Goal: Information Seeking & Learning: Learn about a topic

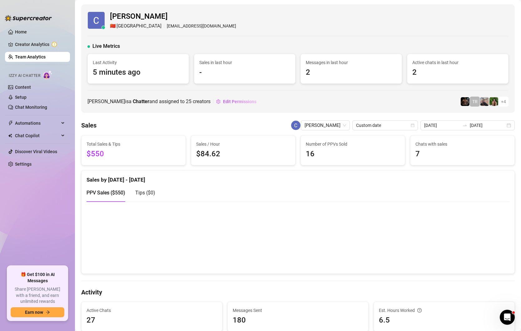
click at [23, 59] on link "Team Analytics" at bounding box center [30, 56] width 31 height 5
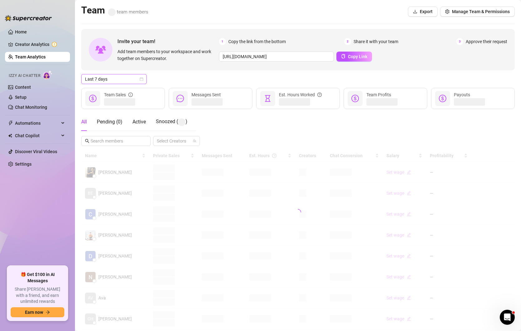
click at [143, 78] on icon "calendar" at bounding box center [142, 79] width 4 height 4
click at [106, 130] on div "Custom date" at bounding box center [114, 131] width 56 height 7
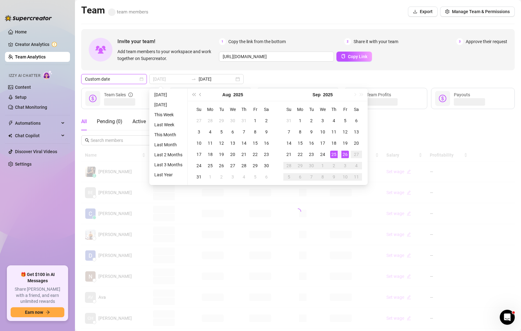
type input "[DATE]"
click at [343, 152] on div "26" at bounding box center [346, 155] width 8 height 8
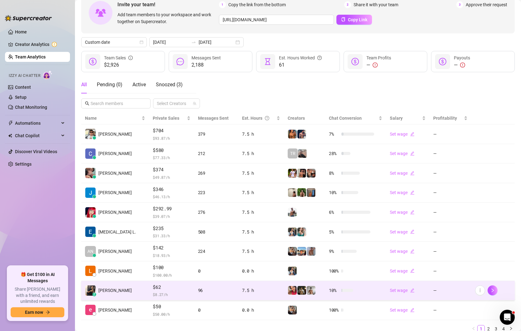
scroll to position [38, 0]
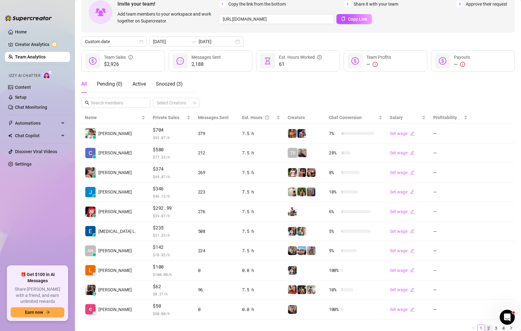
click at [488, 325] on link "2" at bounding box center [488, 328] width 7 height 7
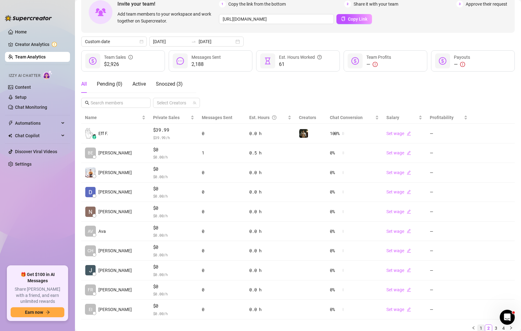
click at [481, 327] on link "1" at bounding box center [481, 328] width 7 height 7
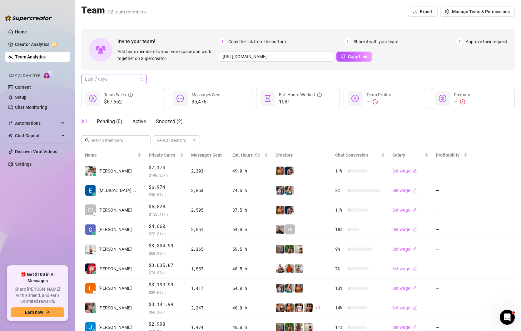
click at [141, 81] on span "Last 7 days" at bounding box center [114, 78] width 58 height 9
click at [95, 133] on div "Custom date" at bounding box center [114, 131] width 56 height 7
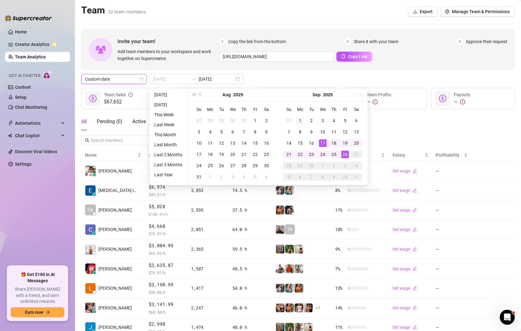
type input "2025-09-01"
click at [299, 121] on div "1" at bounding box center [301, 121] width 8 height 8
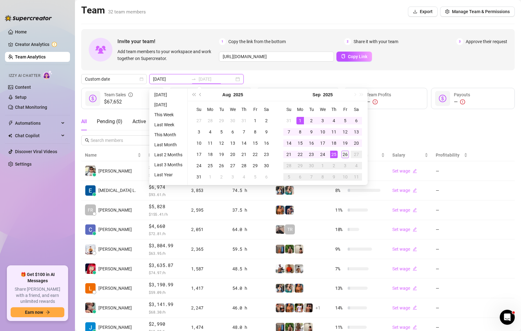
type input "2025-09-26"
click at [345, 156] on div "26" at bounding box center [346, 155] width 8 height 8
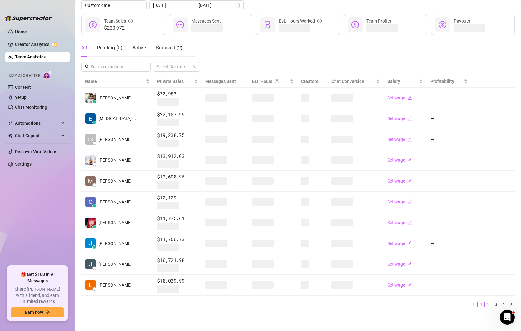
scroll to position [73, 0]
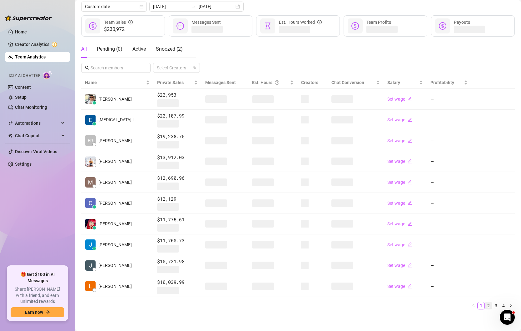
click at [489, 303] on link "2" at bounding box center [488, 305] width 7 height 7
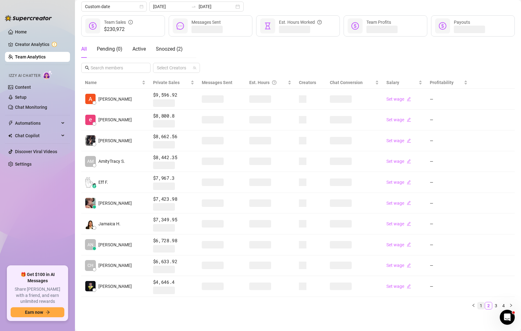
click at [482, 304] on link "1" at bounding box center [481, 305] width 7 height 7
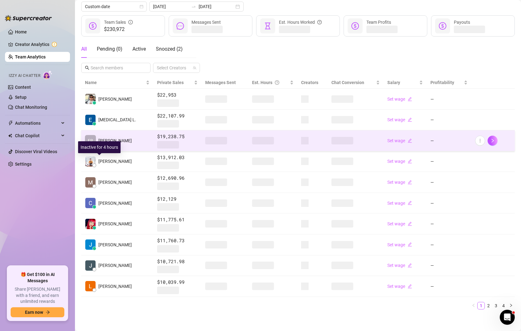
scroll to position [0, 0]
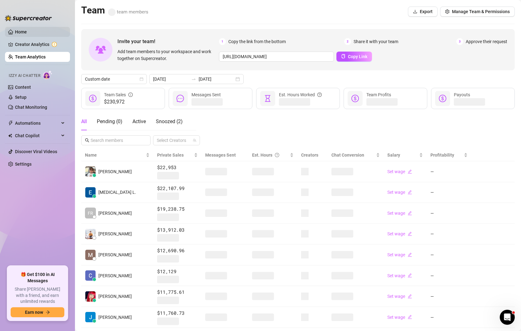
click at [15, 34] on link "Home" at bounding box center [21, 31] width 12 height 5
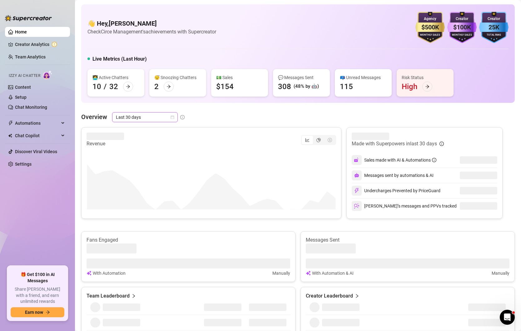
click at [172, 118] on icon "calendar" at bounding box center [172, 117] width 3 height 3
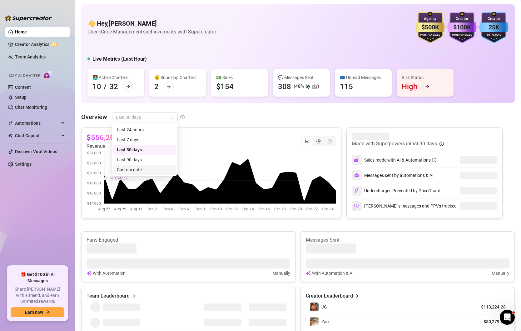
click at [130, 169] on div "Custom date" at bounding box center [145, 169] width 56 height 7
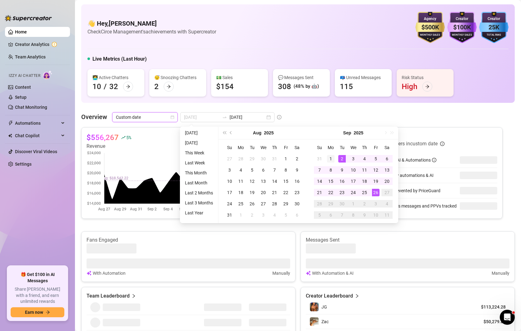
type input "2025-09-01"
click at [328, 158] on div "1" at bounding box center [331, 159] width 8 height 8
type input "2025-09-26"
click at [377, 193] on div "26" at bounding box center [376, 193] width 8 height 8
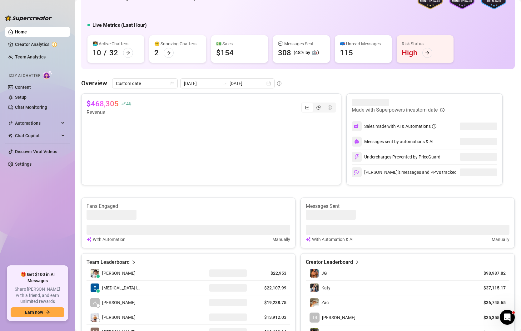
scroll to position [36, 0]
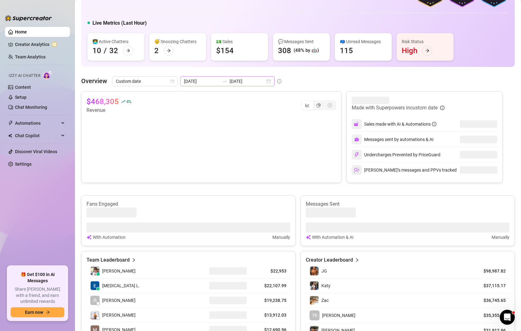
click at [255, 82] on div "2025-09-01 2025-09-26" at bounding box center [227, 81] width 94 height 10
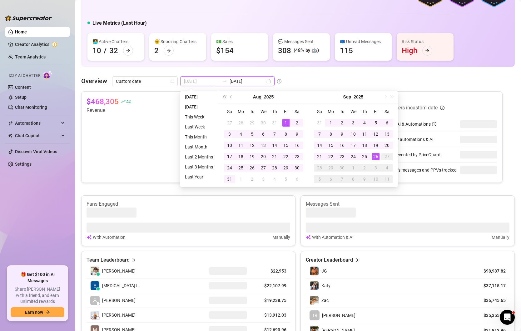
type input "2025-08-01"
click at [288, 122] on div "1" at bounding box center [286, 123] width 8 height 8
type input "2025-08-26"
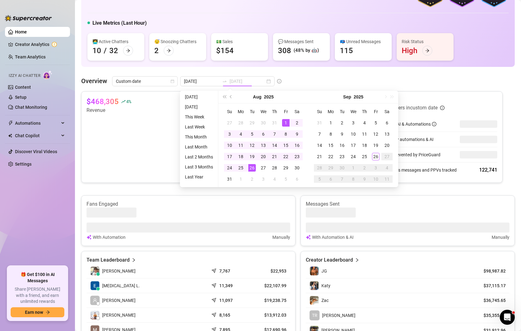
click at [254, 165] on div "26" at bounding box center [252, 168] width 8 height 8
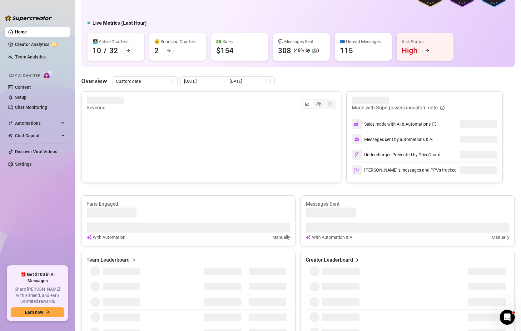
type input "2025-08-26"
type input "2025-09-01"
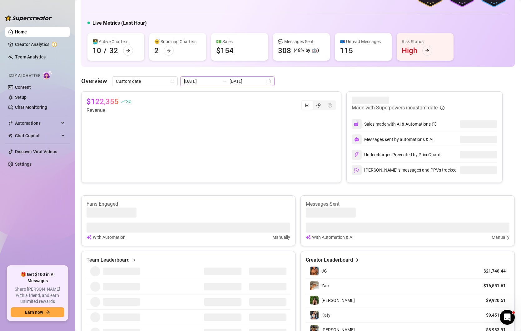
click at [258, 83] on div "2025-08-26 2025-09-01" at bounding box center [227, 81] width 94 height 10
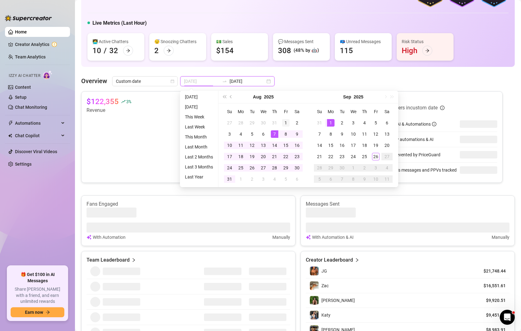
type input "2025-08-01"
click at [286, 120] on div "1" at bounding box center [286, 123] width 8 height 8
type input "2025-08-31"
type input "2025-08-26"
type input "2025-08-31"
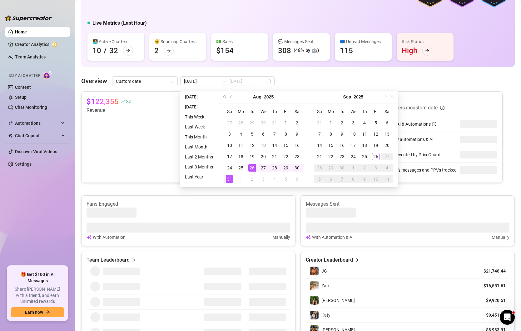
click at [227, 179] on div "31" at bounding box center [230, 179] width 8 height 8
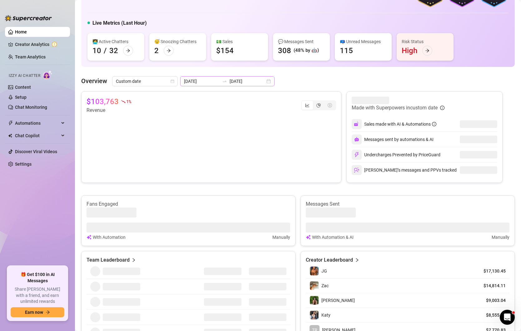
click at [257, 81] on div "2025-08-26 2025-08-31" at bounding box center [227, 81] width 94 height 10
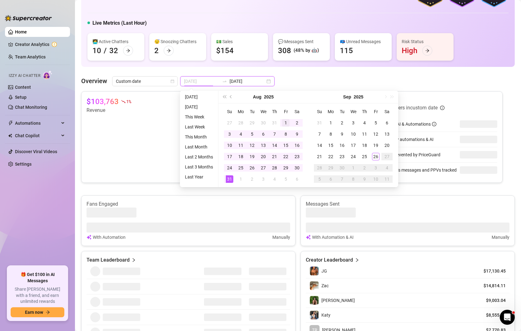
type input "2025-08-01"
click at [285, 118] on td "1" at bounding box center [285, 122] width 11 height 11
type input "2025-08-31"
click at [231, 178] on div "31" at bounding box center [230, 179] width 8 height 8
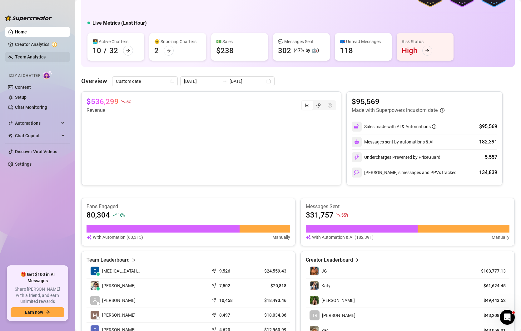
click at [25, 58] on link "Team Analytics" at bounding box center [30, 56] width 31 height 5
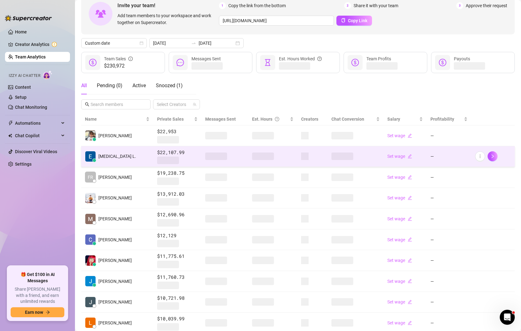
click at [119, 158] on td "Exon L." at bounding box center [117, 156] width 72 height 21
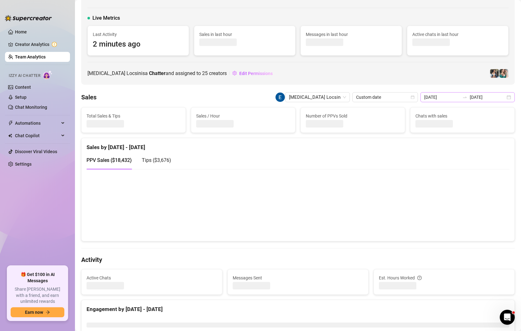
click at [510, 99] on div "2025-09-01 2025-09-26" at bounding box center [468, 97] width 94 height 10
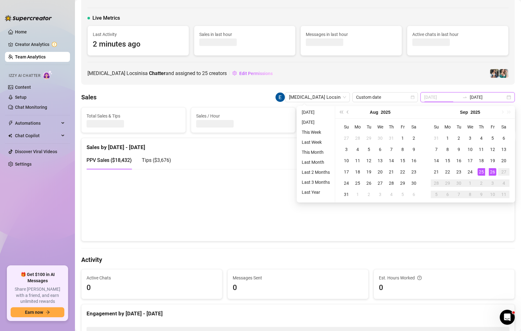
type input "2025-09-26"
click at [494, 171] on div "26" at bounding box center [493, 172] width 8 height 8
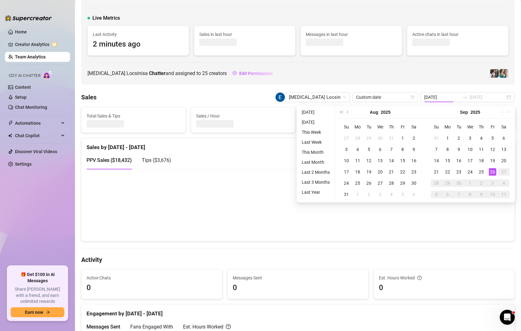
type input "2025-09-26"
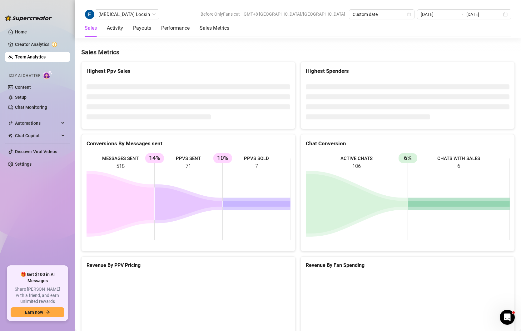
scroll to position [935, 0]
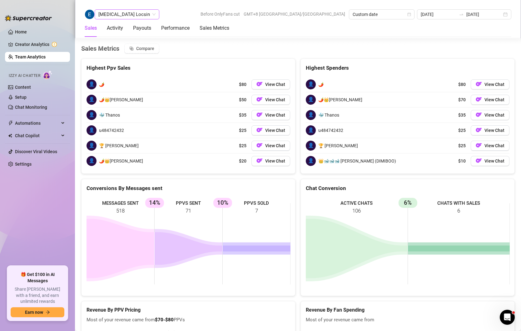
click at [125, 14] on span "[MEDICAL_DATA] Locsin" at bounding box center [126, 14] width 57 height 9
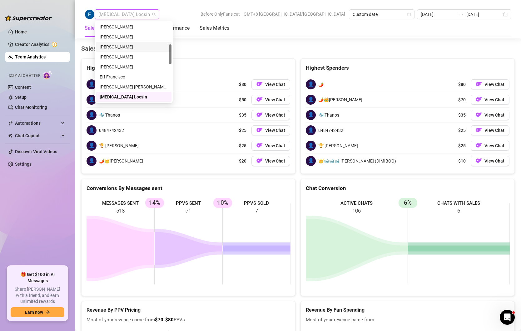
scroll to position [0, 0]
click at [121, 29] on div "Sean Carino" at bounding box center [134, 26] width 68 height 7
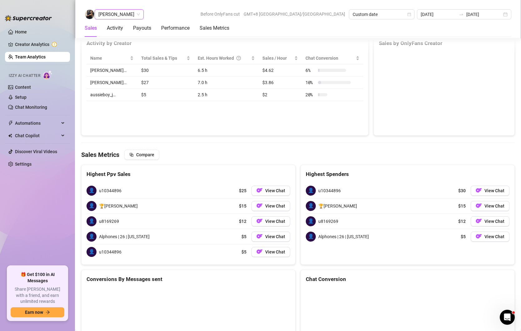
scroll to position [921, 0]
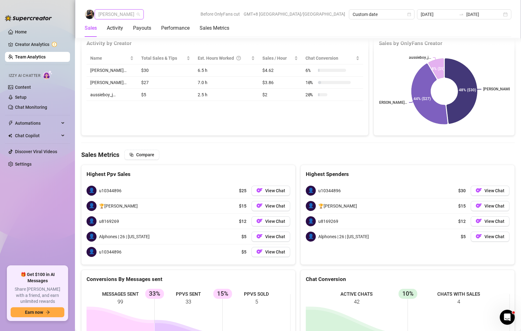
click at [127, 17] on span "Sean Carino" at bounding box center [119, 14] width 42 height 9
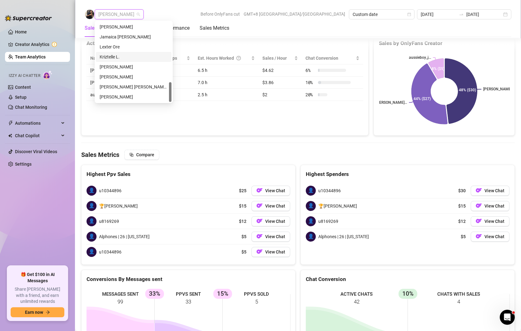
scroll to position [239, 0]
click at [114, 74] on div "Anjo Ty" at bounding box center [134, 77] width 68 height 7
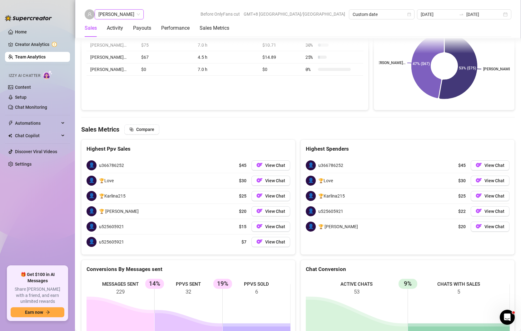
scroll to position [945, 0]
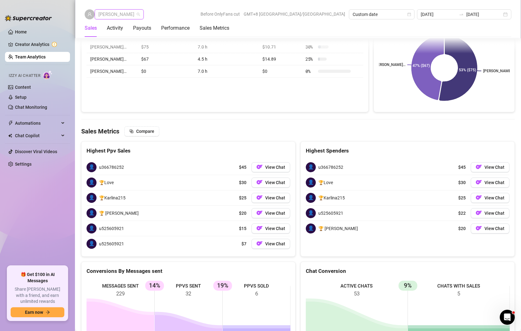
click at [119, 16] on span "Anjo Ty" at bounding box center [119, 14] width 42 height 9
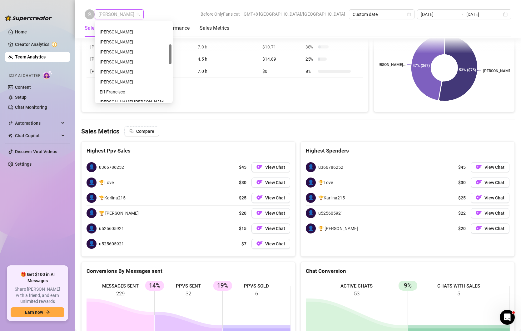
scroll to position [106, 0]
click at [108, 79] on div "[MEDICAL_DATA] Locsin" at bounding box center [134, 81] width 68 height 7
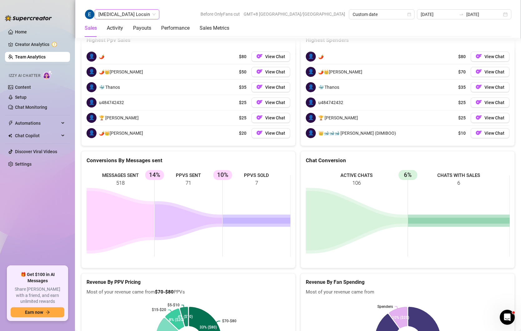
scroll to position [965, 0]
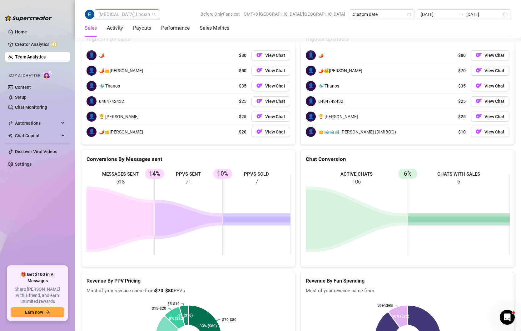
click at [123, 13] on span "[MEDICAL_DATA] Locsin" at bounding box center [126, 14] width 57 height 9
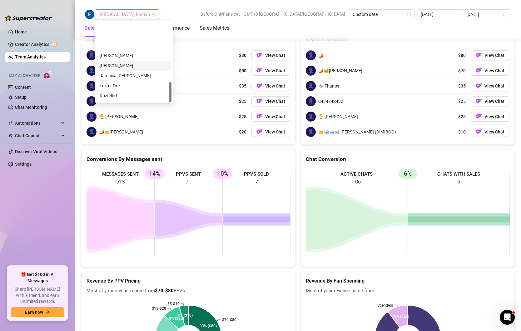
scroll to position [240, 0]
click at [117, 72] on div "Anjo Ty" at bounding box center [134, 77] width 76 height 10
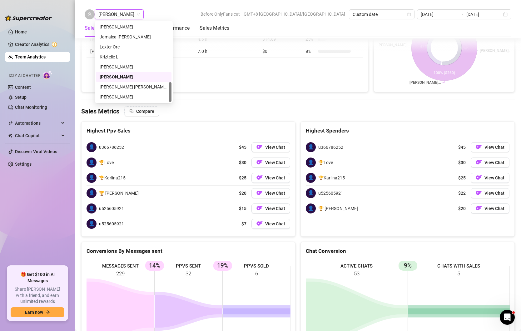
scroll to position [961, 0]
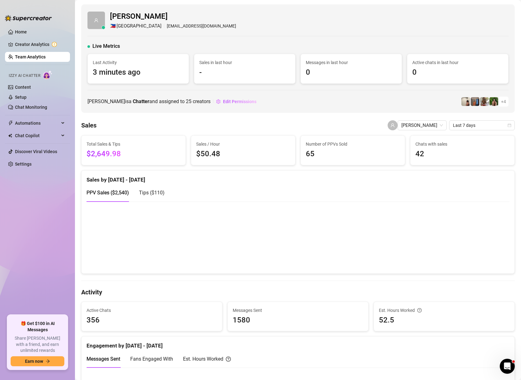
click at [31, 58] on link "Team Analytics" at bounding box center [30, 56] width 31 height 5
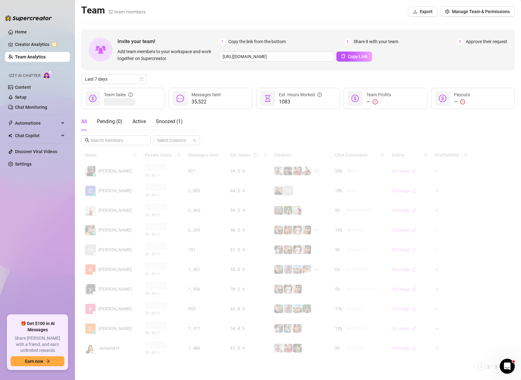
click at [119, 170] on div at bounding box center [298, 211] width 434 height 125
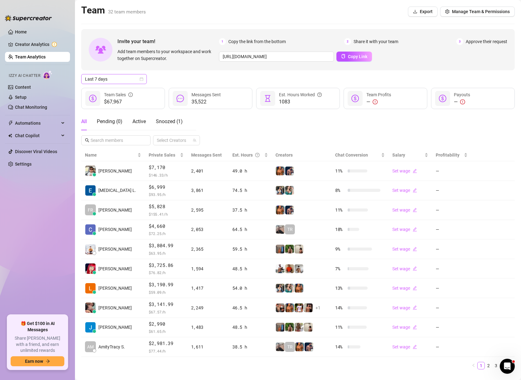
click at [145, 80] on div "Last 7 days" at bounding box center [114, 79] width 66 height 10
click at [101, 134] on div "Custom date" at bounding box center [114, 131] width 56 height 7
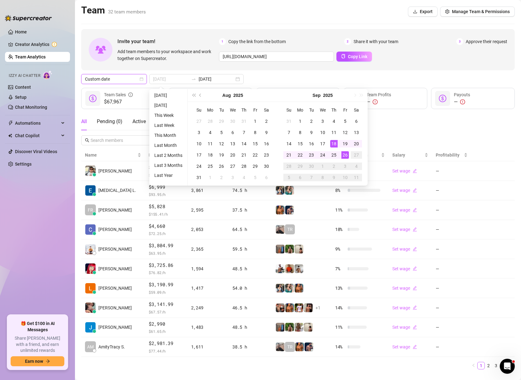
type input "[DATE]"
click at [348, 154] on div "26" at bounding box center [346, 155] width 8 height 8
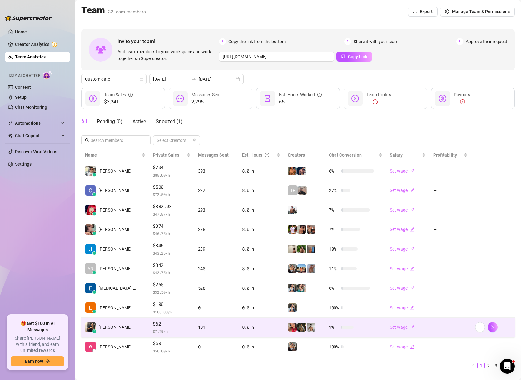
click at [169, 328] on span "$62" at bounding box center [172, 324] width 38 height 8
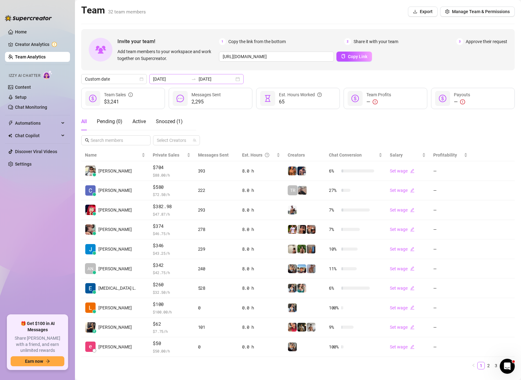
click at [224, 75] on div "2025-09-26 2025-09-26" at bounding box center [196, 79] width 94 height 10
click at [224, 79] on div "2025-09-26 2025-09-26" at bounding box center [196, 79] width 94 height 10
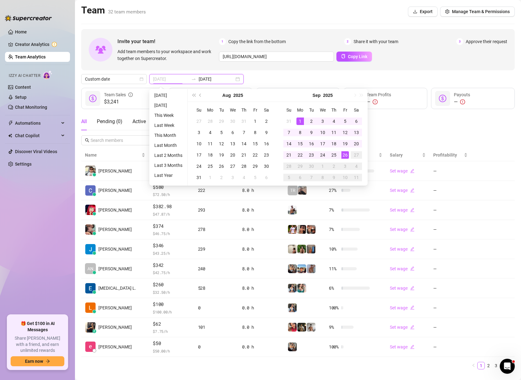
type input "[DATE]"
click at [299, 123] on div "1" at bounding box center [301, 122] width 8 height 8
type input "[DATE]"
click at [343, 153] on div "26" at bounding box center [346, 155] width 8 height 8
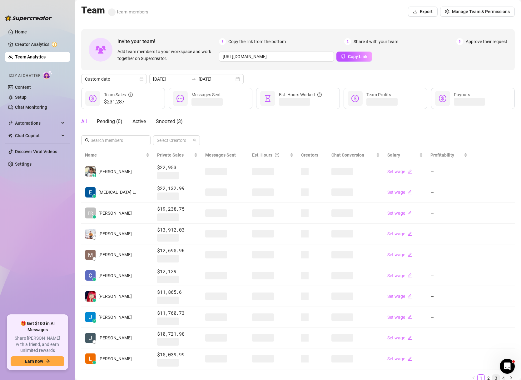
click at [496, 331] on link "3" at bounding box center [496, 378] width 7 height 7
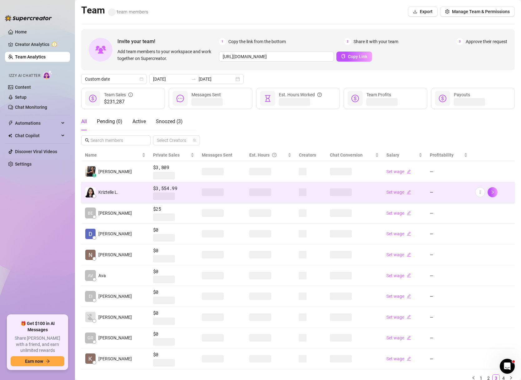
click at [184, 188] on td "$3,554.99" at bounding box center [173, 192] width 49 height 21
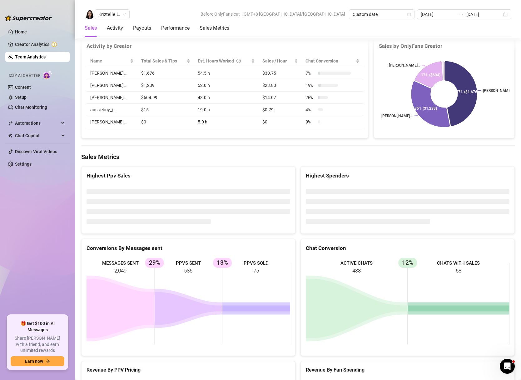
scroll to position [770, 0]
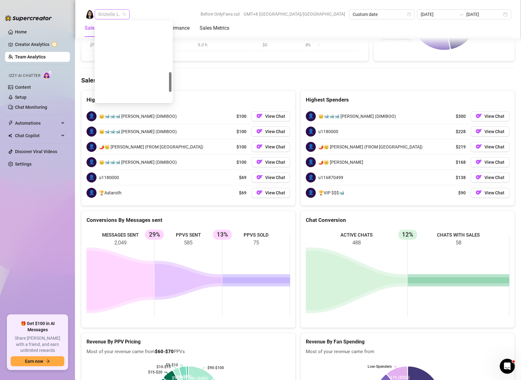
click at [124, 14] on span "Kriztelle L." at bounding box center [112, 14] width 28 height 9
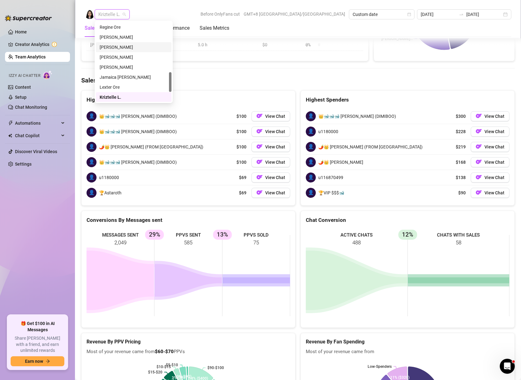
scroll to position [0, 0]
click at [121, 30] on div "[PERSON_NAME]" at bounding box center [134, 26] width 68 height 7
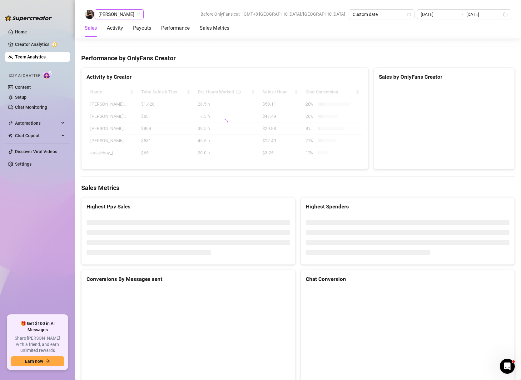
scroll to position [930, 0]
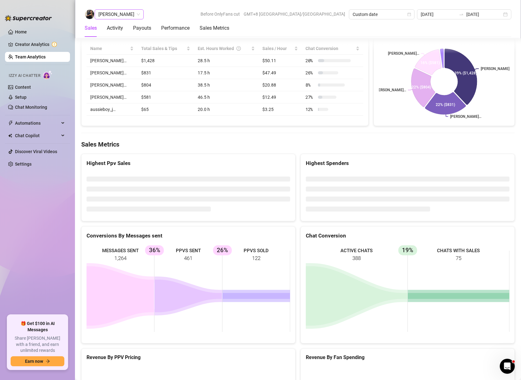
click at [128, 16] on span "[PERSON_NAME]" at bounding box center [119, 14] width 42 height 9
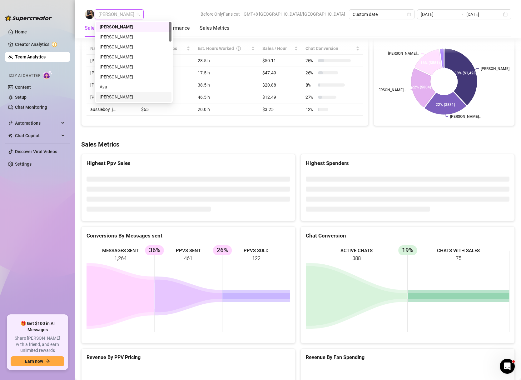
click at [115, 98] on div "[PERSON_NAME]" at bounding box center [134, 96] width 68 height 7
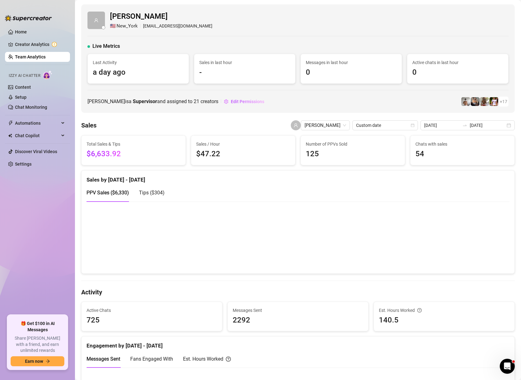
click at [39, 55] on link "Team Analytics" at bounding box center [30, 56] width 31 height 5
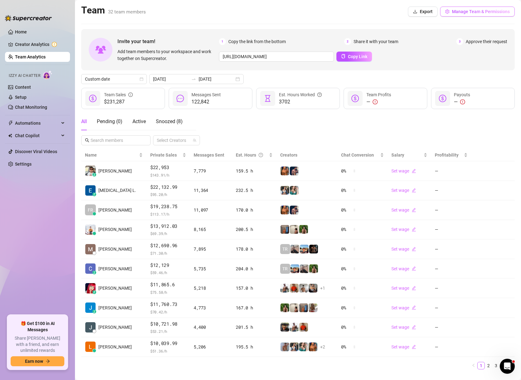
click at [480, 11] on span "Manage Team & Permissions" at bounding box center [481, 11] width 58 height 5
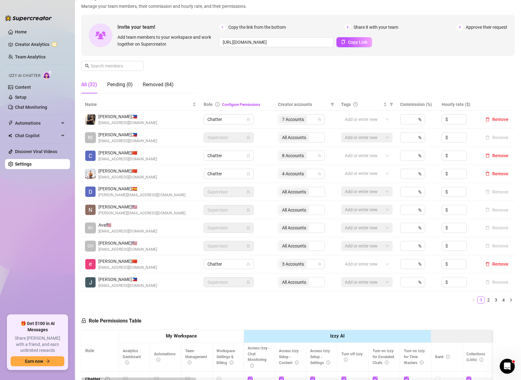
scroll to position [46, 0]
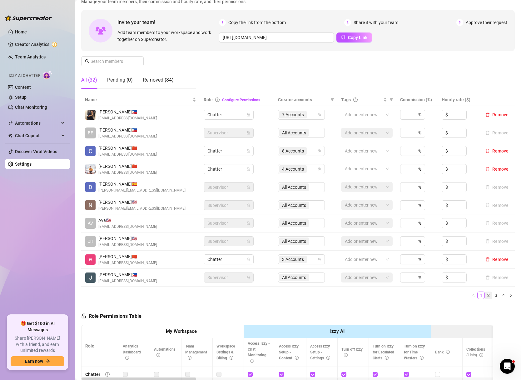
click at [488, 298] on link "2" at bounding box center [488, 295] width 7 height 7
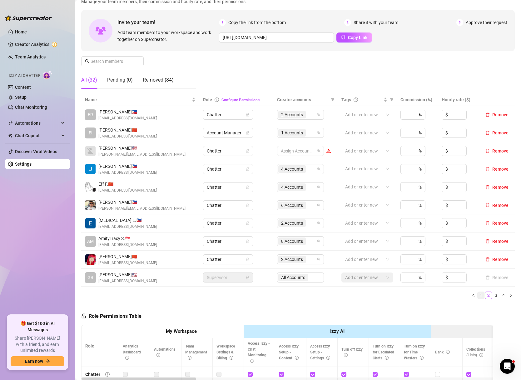
click at [479, 298] on link "1" at bounding box center [481, 295] width 7 height 7
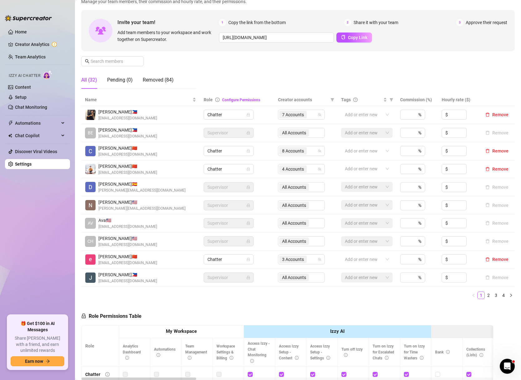
scroll to position [0, 0]
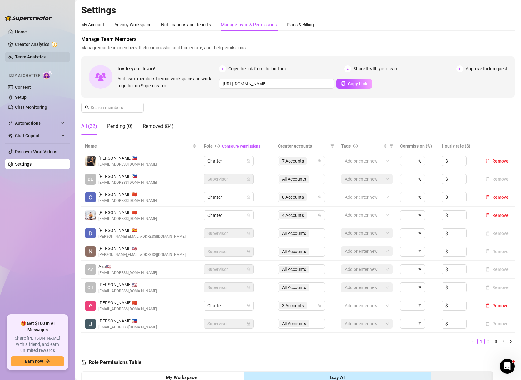
click at [41, 55] on link "Team Analytics" at bounding box center [30, 56] width 31 height 5
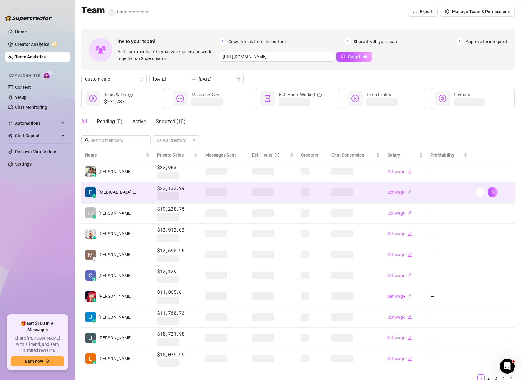
click at [164, 190] on span "$22,132.99" at bounding box center [177, 189] width 41 height 8
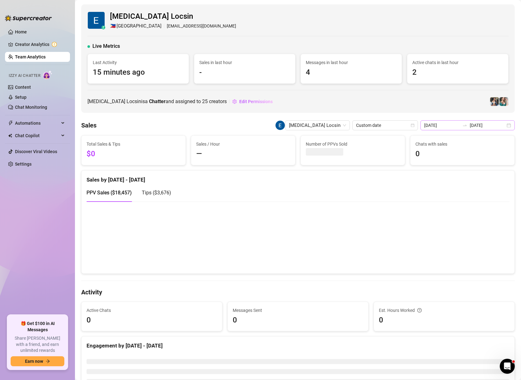
click at [512, 125] on div "2025-09-01 2025-09-26" at bounding box center [468, 125] width 94 height 10
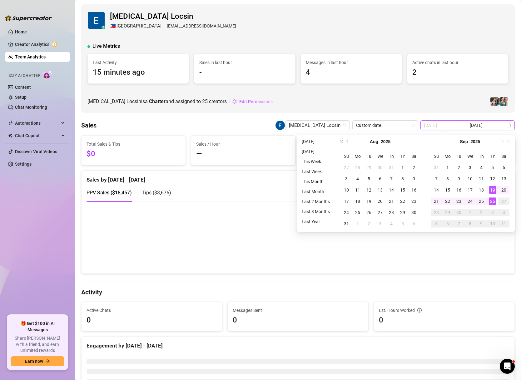
type input "2025-09-26"
click at [494, 201] on div "26" at bounding box center [493, 202] width 8 height 8
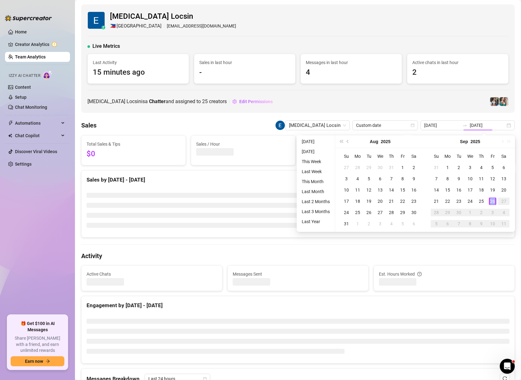
type input "2025-09-26"
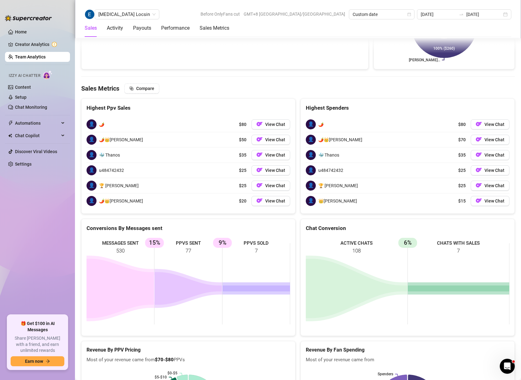
scroll to position [825, 0]
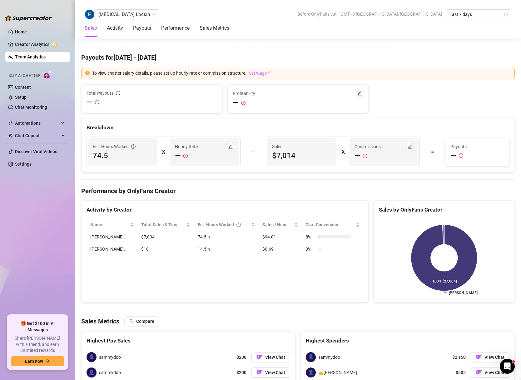
scroll to position [720, 0]
